Goal: Task Accomplishment & Management: Use online tool/utility

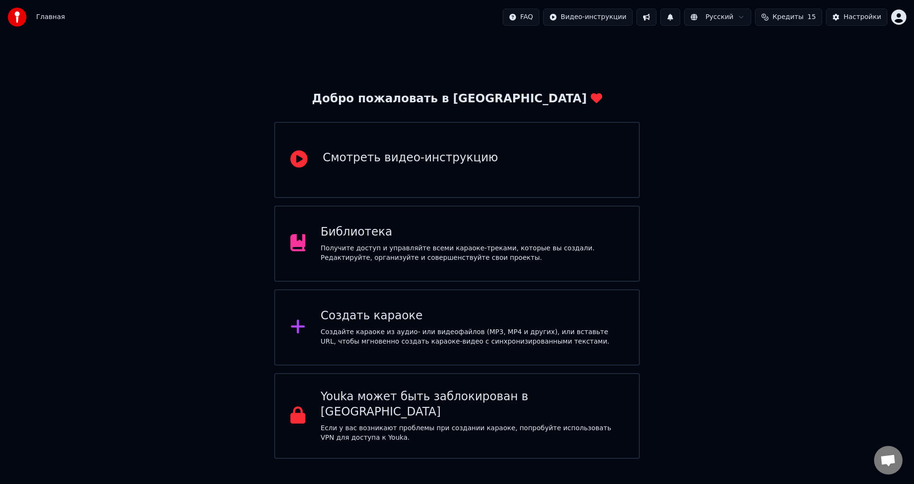
click at [361, 321] on div "Создать караоке" at bounding box center [472, 315] width 303 height 15
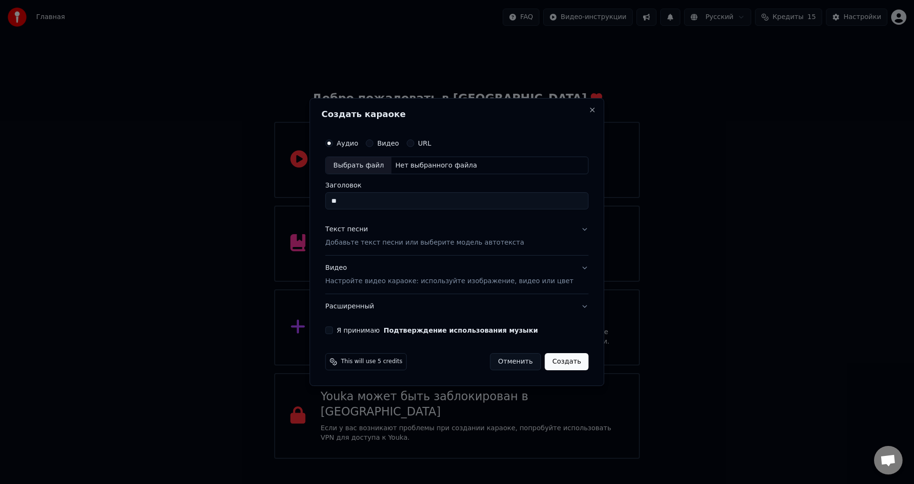
type input "*"
click at [376, 163] on div "Выбрать файл" at bounding box center [359, 165] width 66 height 17
type input "**********"
click at [399, 242] on p "Добавьте текст песни или выберите модель автотекста" at bounding box center [424, 243] width 199 height 10
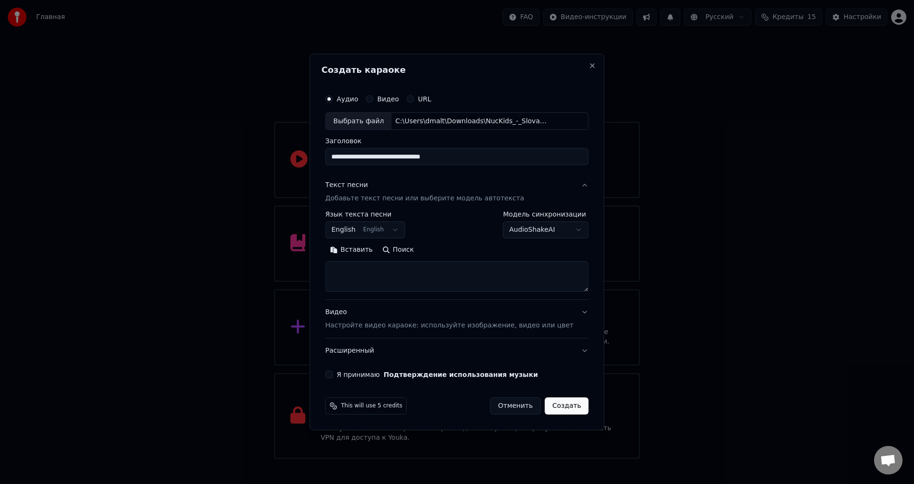
click at [402, 231] on button "English English" at bounding box center [365, 230] width 80 height 17
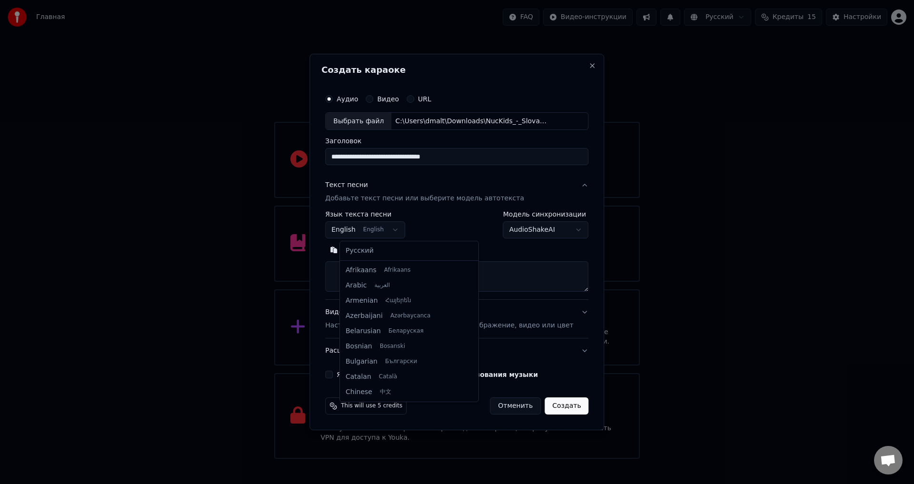
scroll to position [76, 0]
select select "**"
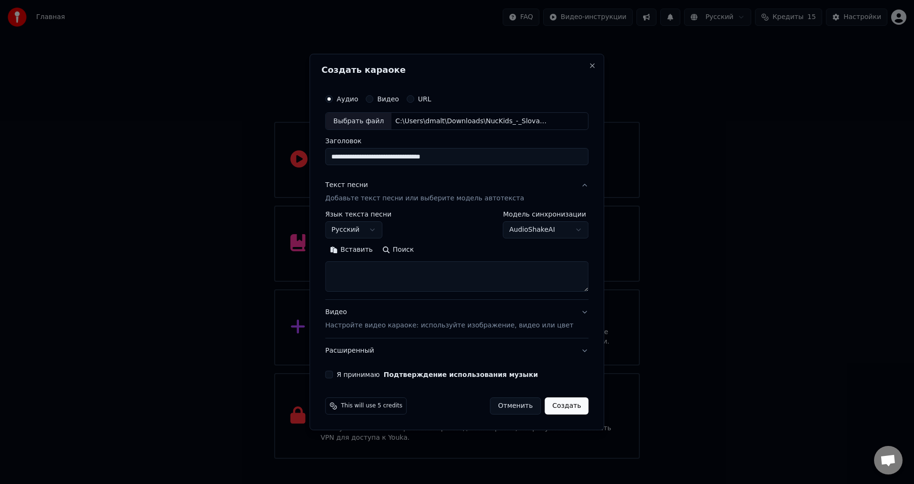
click at [384, 265] on textarea at bounding box center [456, 277] width 263 height 30
click at [365, 251] on button "Вставить" at bounding box center [351, 250] width 52 height 15
click at [419, 285] on textarea at bounding box center [442, 277] width 235 height 30
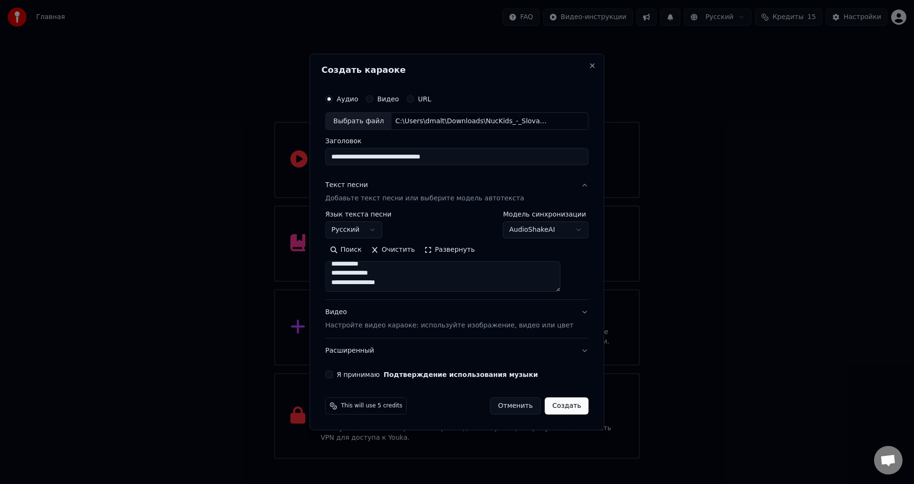
scroll to position [587, 0]
type textarea "**********"
click at [548, 310] on div "Видео Настройте видео караоке: используйте изображение, видео или цвет" at bounding box center [449, 319] width 248 height 23
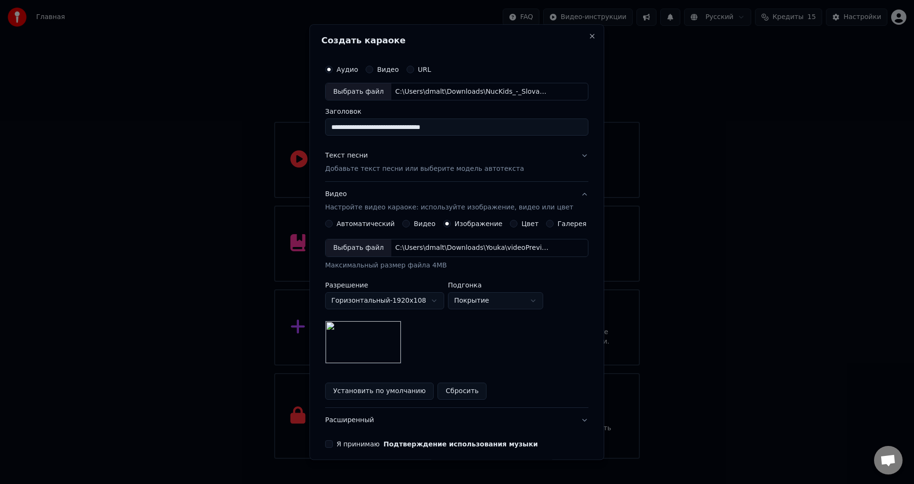
click at [369, 247] on div "Выбрать файл" at bounding box center [359, 248] width 66 height 17
click at [571, 153] on button "Текст песни Добавьте текст песни или выберите модель автотекста" at bounding box center [456, 163] width 263 height 38
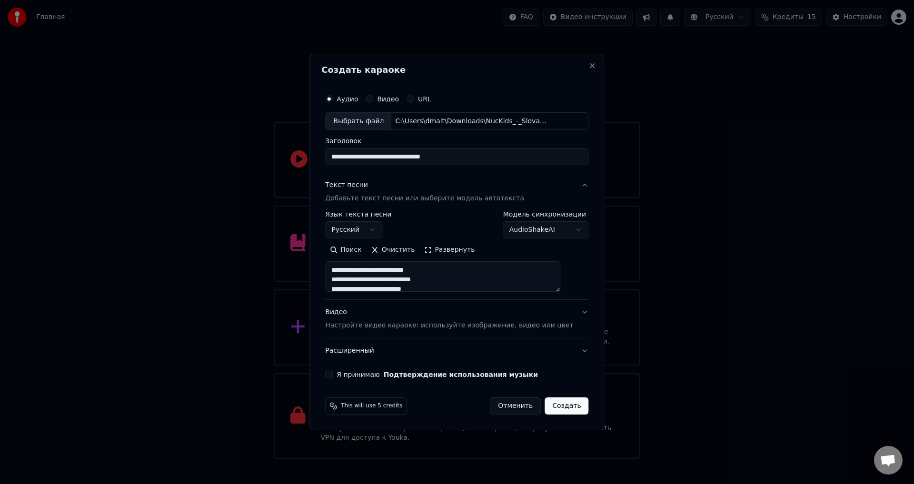
click at [333, 376] on button "Я принимаю Подтверждение использования музыки" at bounding box center [329, 375] width 8 height 8
click at [558, 406] on button "Создать" at bounding box center [566, 405] width 44 height 17
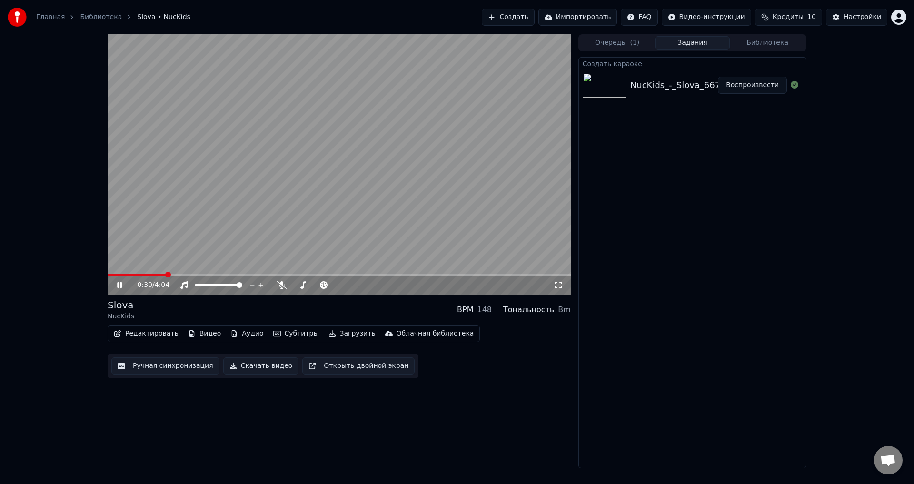
click at [120, 286] on icon at bounding box center [126, 285] width 22 height 8
click at [240, 367] on button "Скачать видео" at bounding box center [261, 365] width 76 height 17
